Goal: Information Seeking & Learning: Learn about a topic

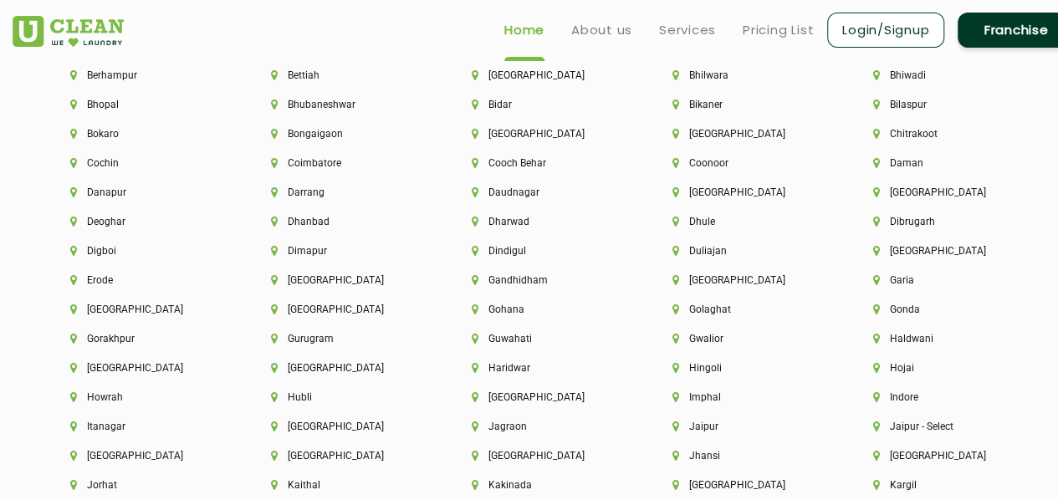
scroll to position [3709, 0]
click at [738, 316] on li "Golaghat" at bounding box center [745, 311] width 144 height 12
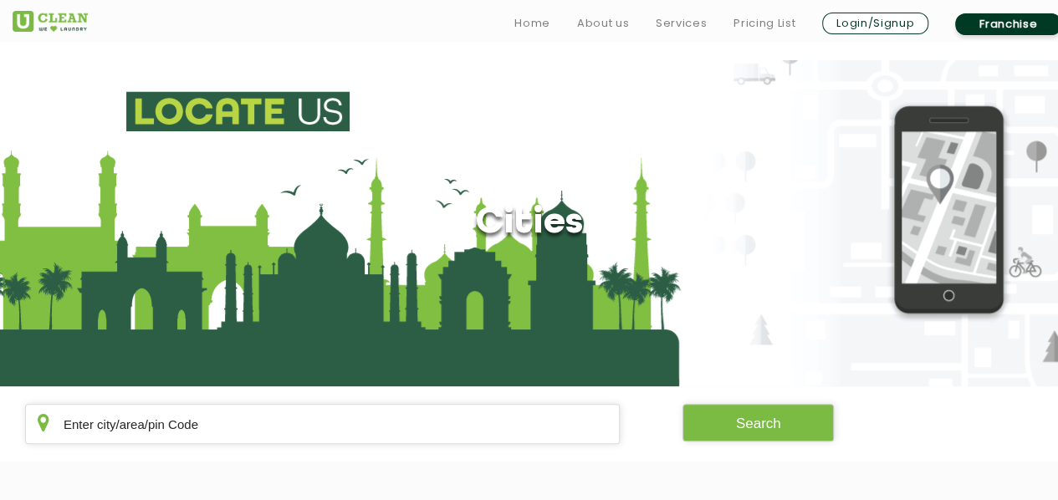
scroll to position [138, 0]
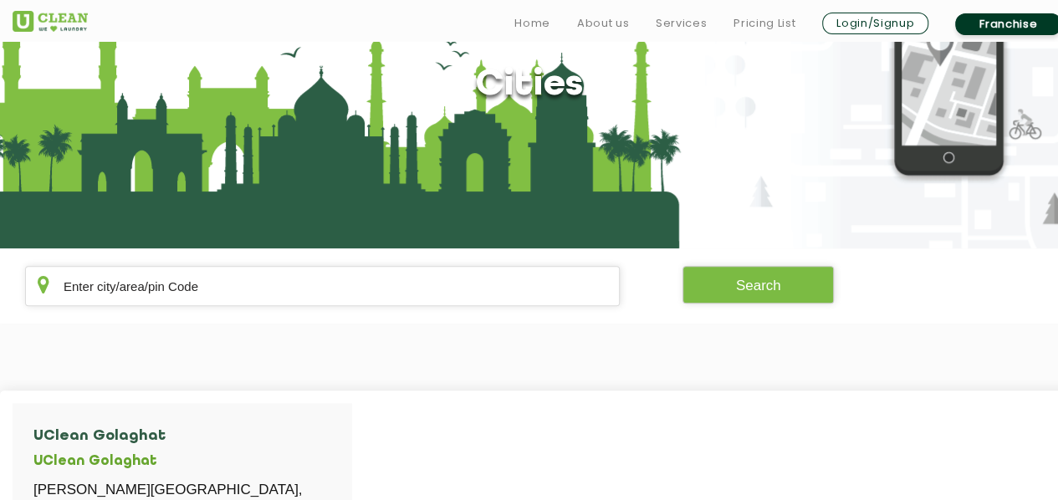
scroll to position [2673, 0]
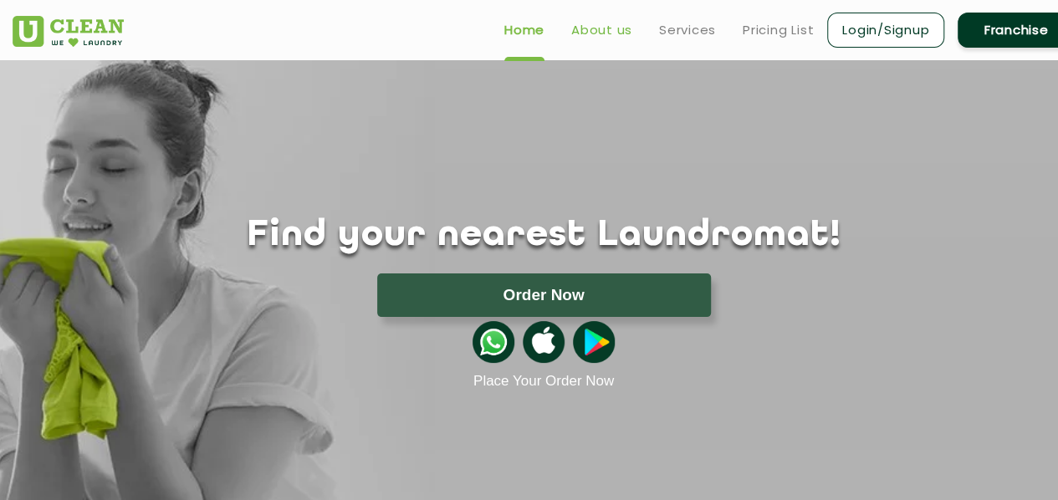
click at [602, 31] on link "About us" at bounding box center [601, 30] width 61 height 20
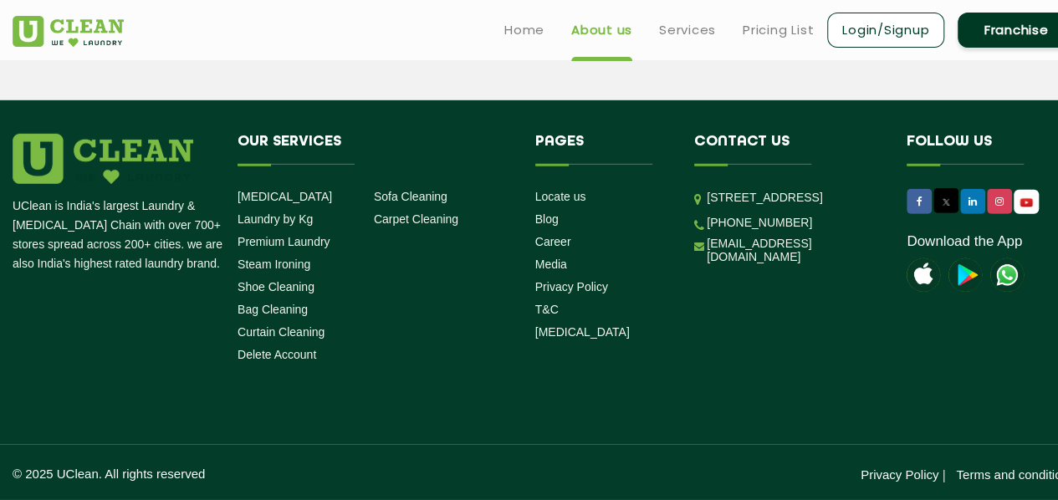
scroll to position [2446, 0]
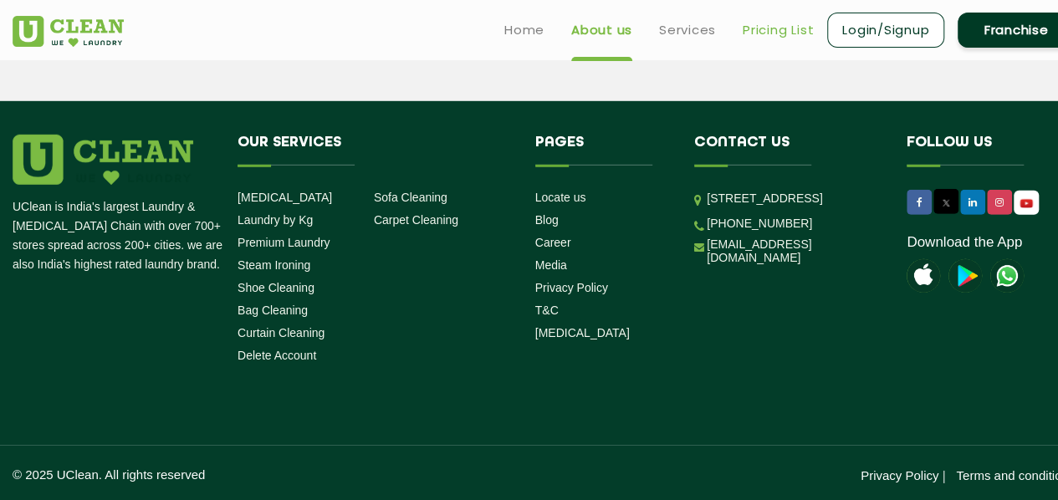
click at [751, 27] on link "Pricing List" at bounding box center [778, 30] width 71 height 20
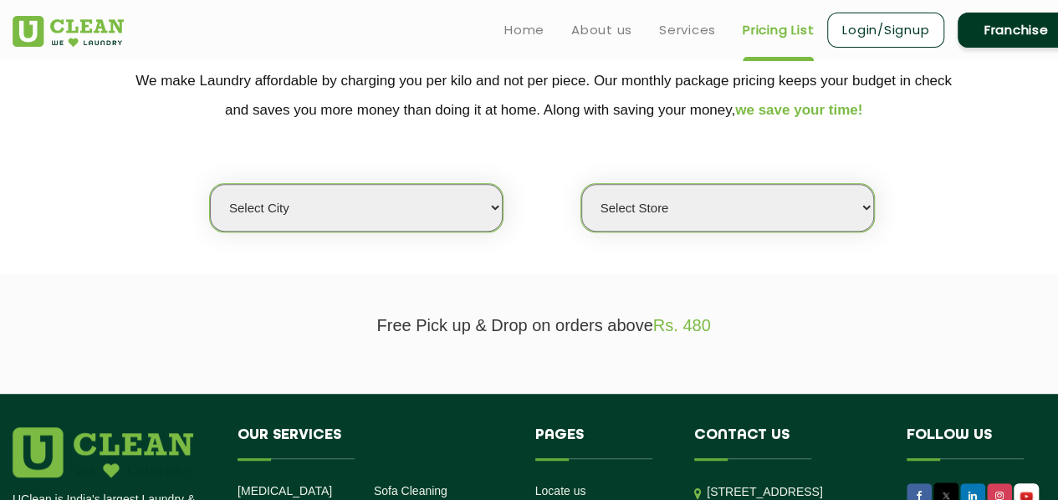
scroll to position [346, 0]
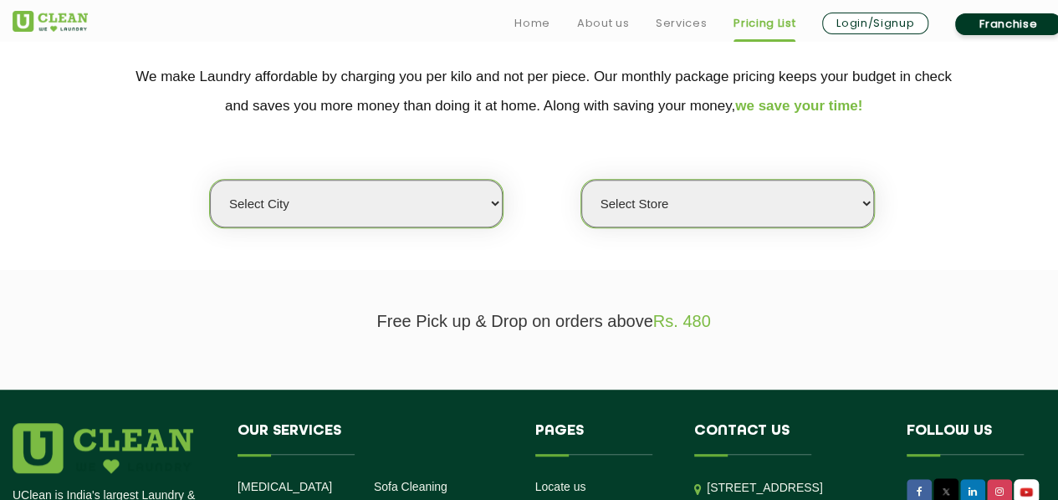
click at [415, 207] on select "Select city [GEOGRAPHIC_DATA] [GEOGRAPHIC_DATA] [GEOGRAPHIC_DATA] [GEOGRAPHIC_D…" at bounding box center [356, 204] width 293 height 48
select select "4"
click at [210, 180] on select "Select city [GEOGRAPHIC_DATA] [GEOGRAPHIC_DATA] [GEOGRAPHIC_DATA] [GEOGRAPHIC_D…" at bounding box center [356, 204] width 293 height 48
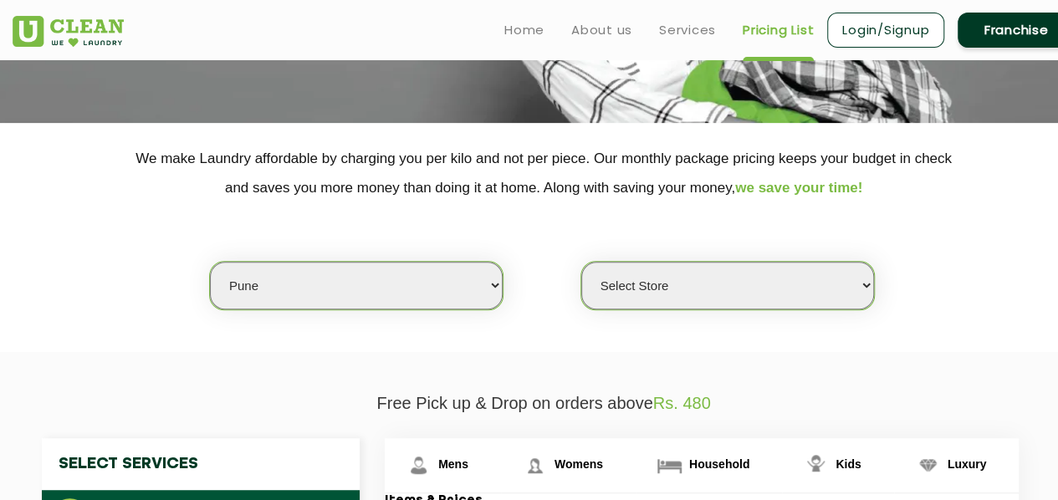
scroll to position [259, 0]
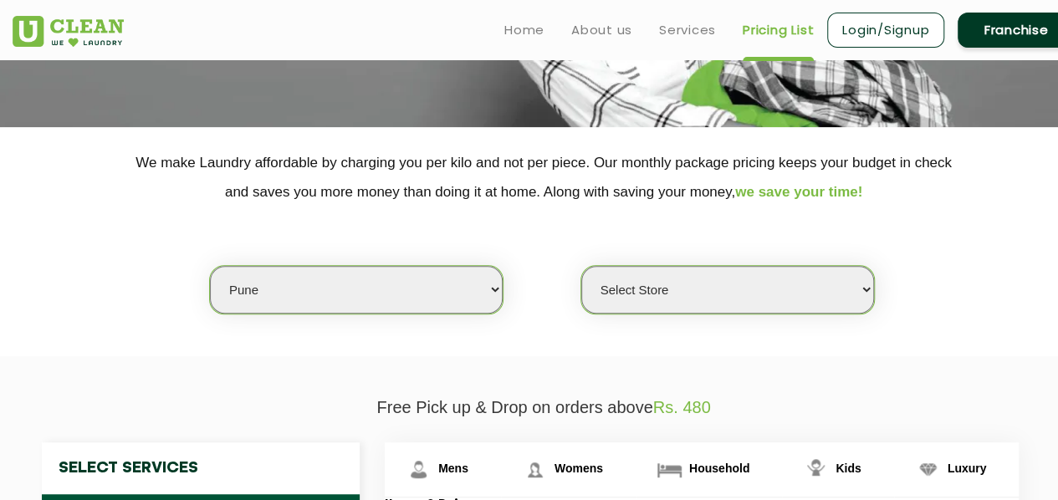
click at [624, 299] on select "Select Store [GEOGRAPHIC_DATA] [GEOGRAPHIC_DATA] [GEOGRAPHIC_DATA] [GEOGRAPHIC_…" at bounding box center [727, 290] width 293 height 48
select select "531"
click at [581, 266] on select "Select Store [GEOGRAPHIC_DATA] [GEOGRAPHIC_DATA] [GEOGRAPHIC_DATA] [GEOGRAPHIC_…" at bounding box center [727, 290] width 293 height 48
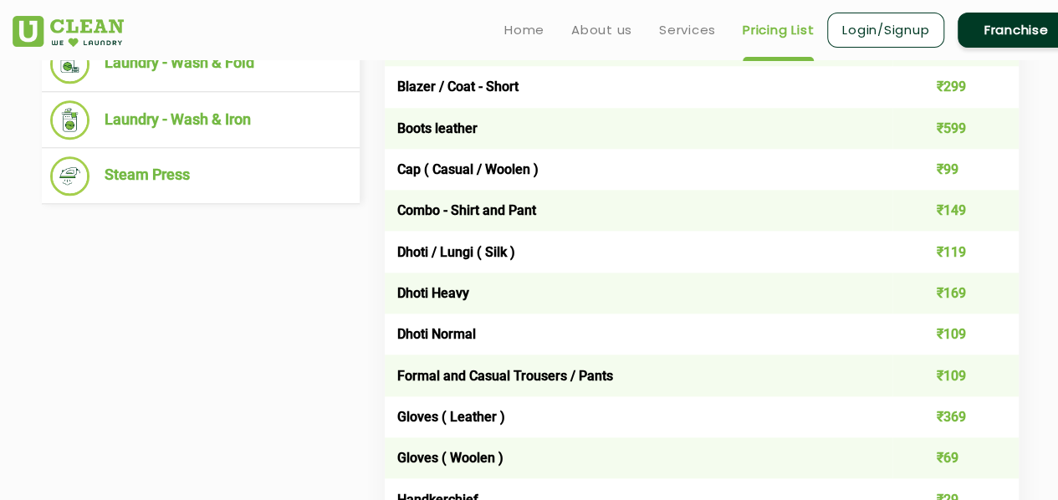
scroll to position [830, 0]
click at [413, 249] on td "Dhoti / Lungi ( Silk )" at bounding box center [639, 250] width 508 height 41
